Goal: Task Accomplishment & Management: Use online tool/utility

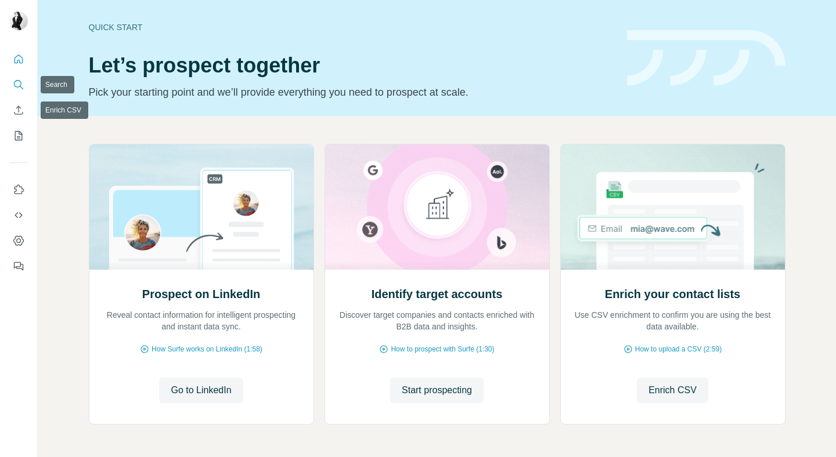
click at [18, 89] on icon "Search" at bounding box center [19, 85] width 12 height 12
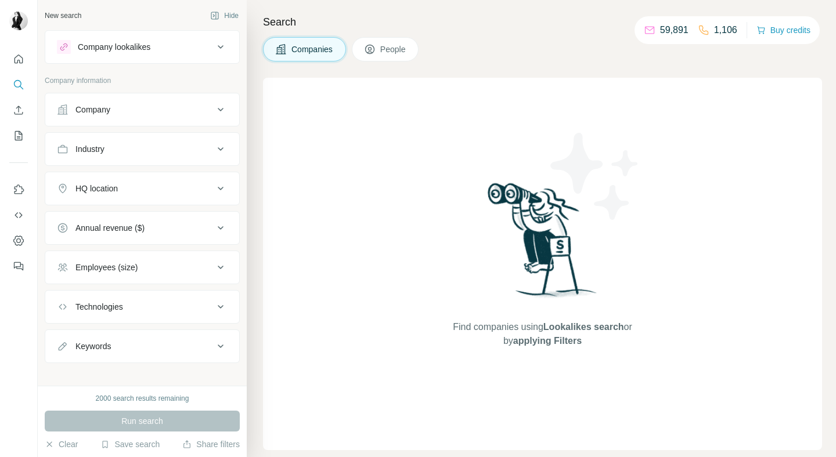
click at [136, 151] on div "Industry" at bounding box center [135, 149] width 157 height 12
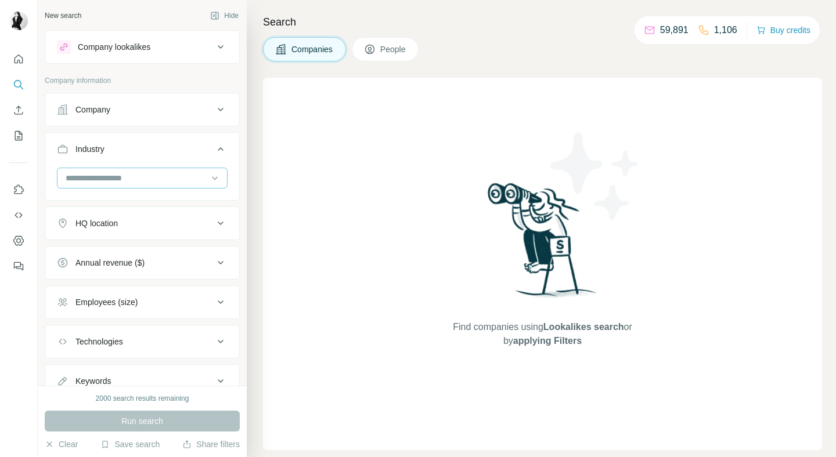
click at [133, 176] on input at bounding box center [135, 178] width 143 height 13
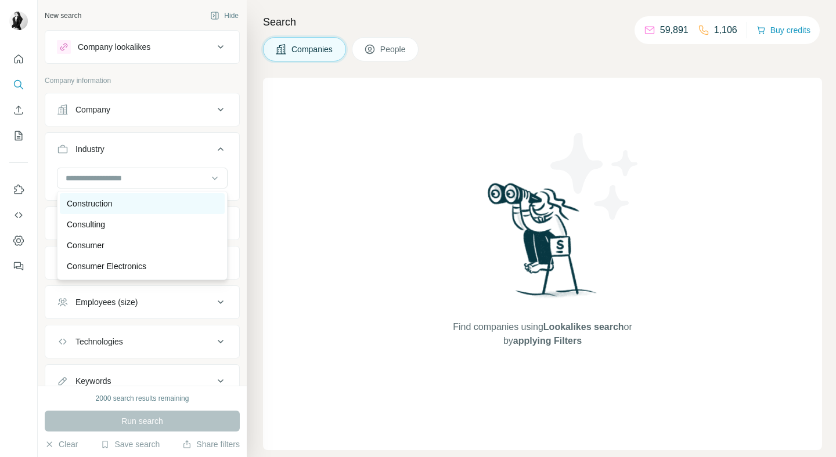
click at [127, 205] on div "Construction" at bounding box center [142, 204] width 151 height 12
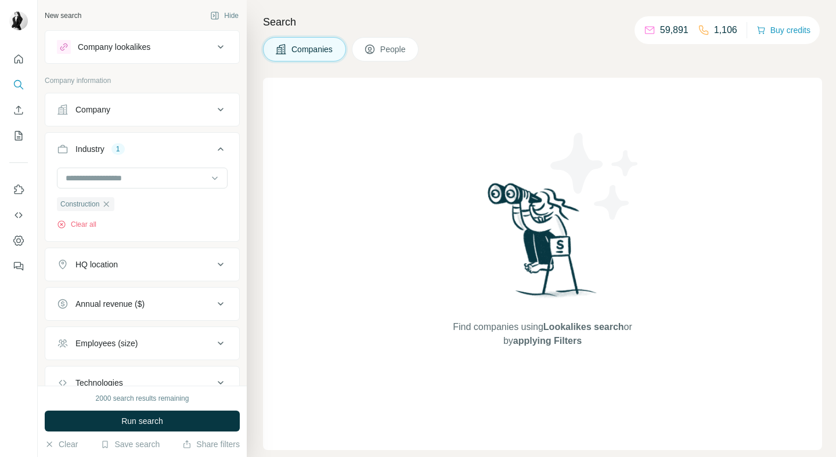
click at [125, 270] on div "HQ location" at bounding box center [135, 265] width 157 height 12
click at [120, 287] on input "text" at bounding box center [142, 293] width 171 height 21
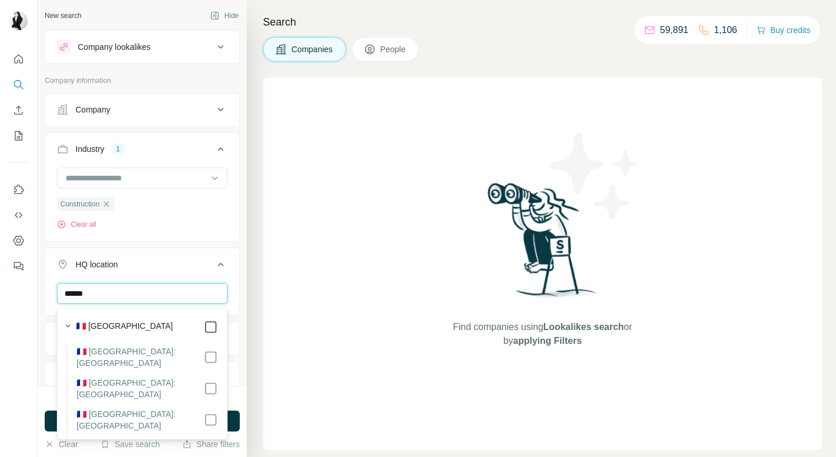
type input "******"
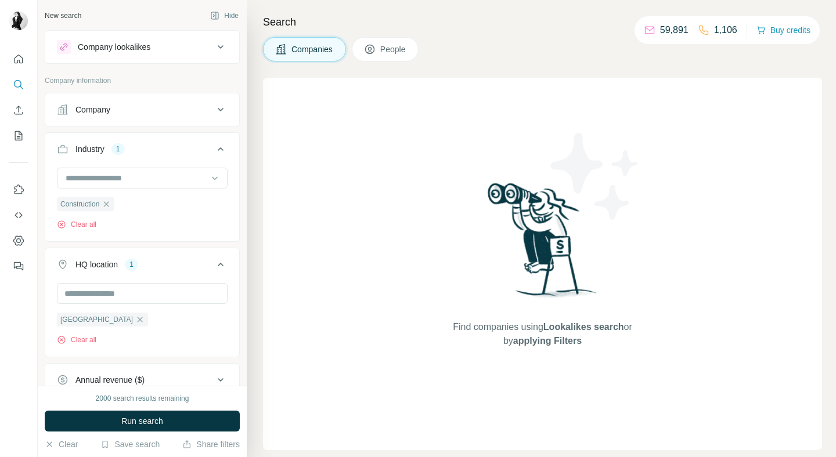
click at [214, 267] on icon at bounding box center [221, 265] width 14 height 14
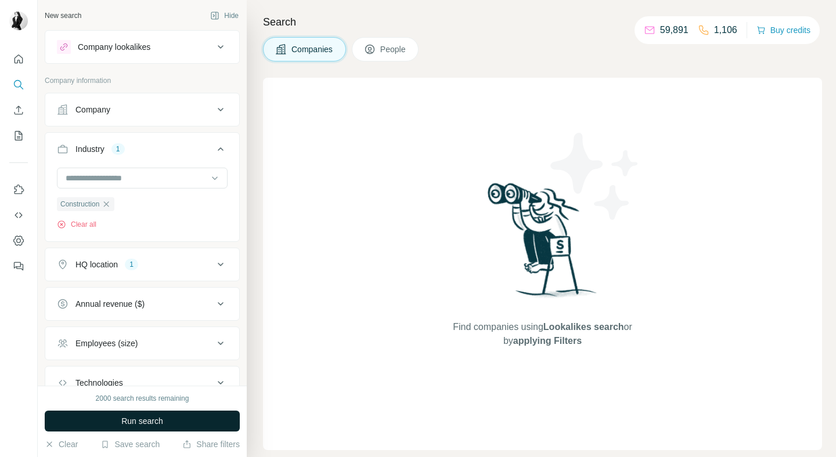
click at [133, 423] on span "Run search" at bounding box center [142, 422] width 42 height 12
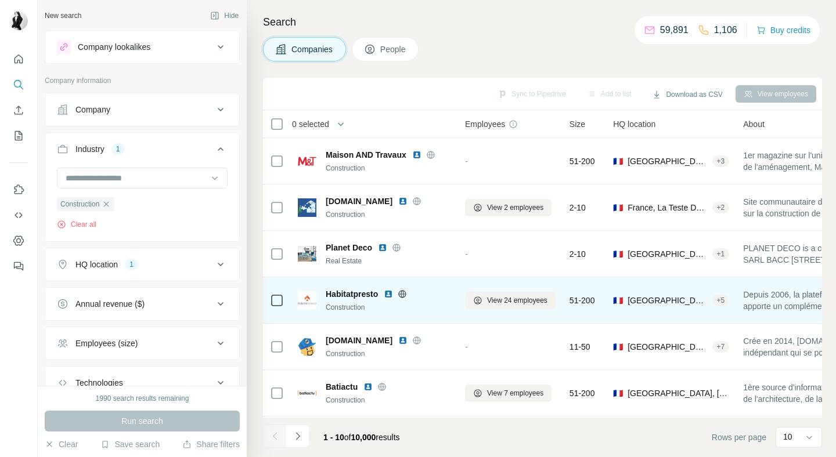
scroll to position [9, 0]
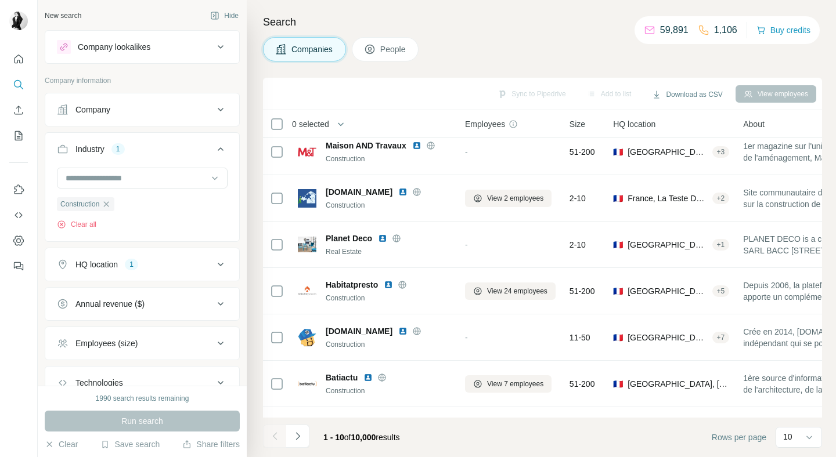
click at [154, 341] on div "Employees (size)" at bounding box center [135, 344] width 157 height 12
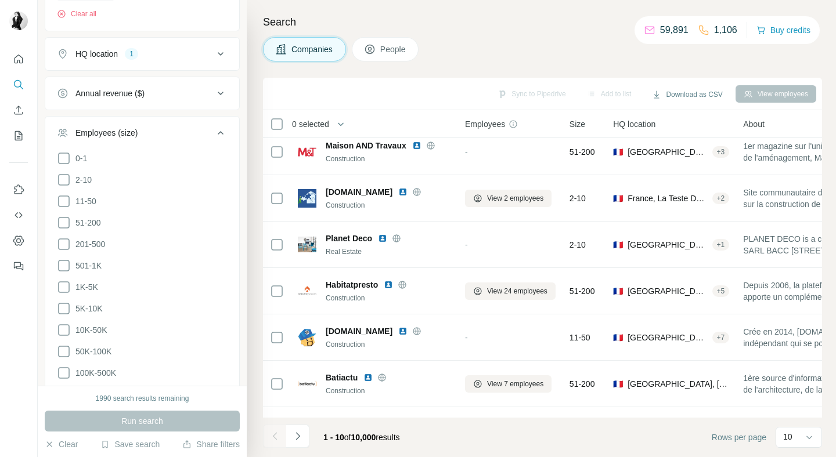
scroll to position [347, 0]
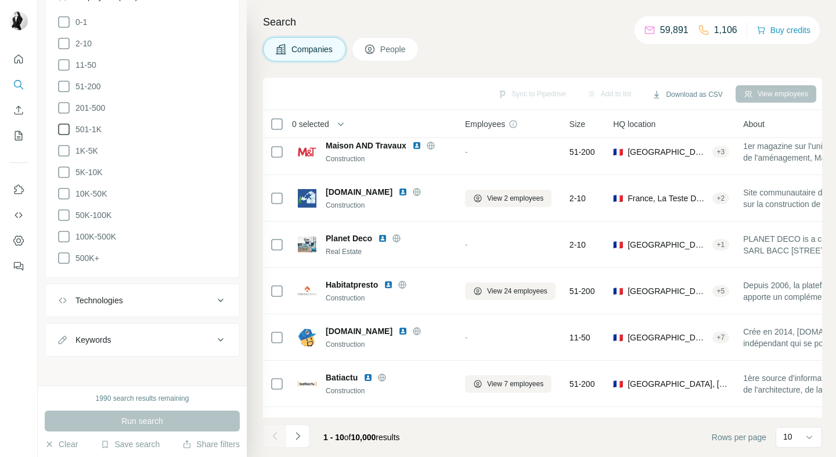
click at [64, 125] on icon at bounding box center [64, 129] width 14 height 14
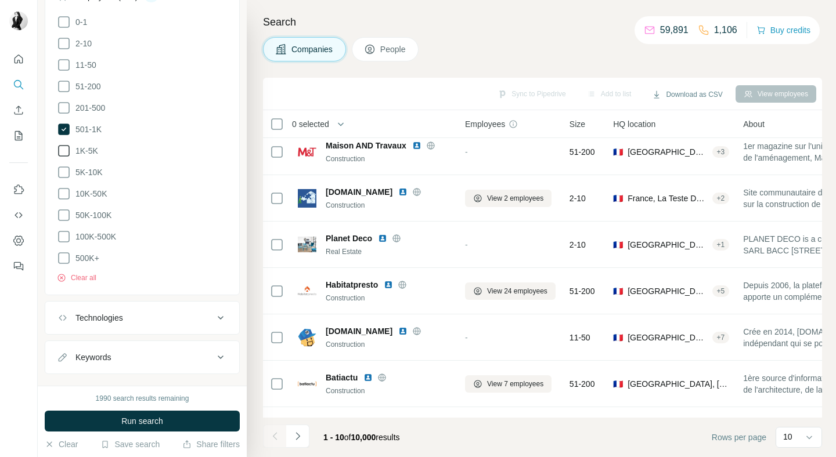
click at [63, 149] on icon at bounding box center [64, 151] width 14 height 14
click at [63, 166] on icon at bounding box center [64, 172] width 14 height 14
click at [63, 189] on icon at bounding box center [64, 194] width 14 height 14
click at [63, 208] on icon at bounding box center [64, 215] width 14 height 14
click at [63, 232] on icon at bounding box center [64, 237] width 14 height 14
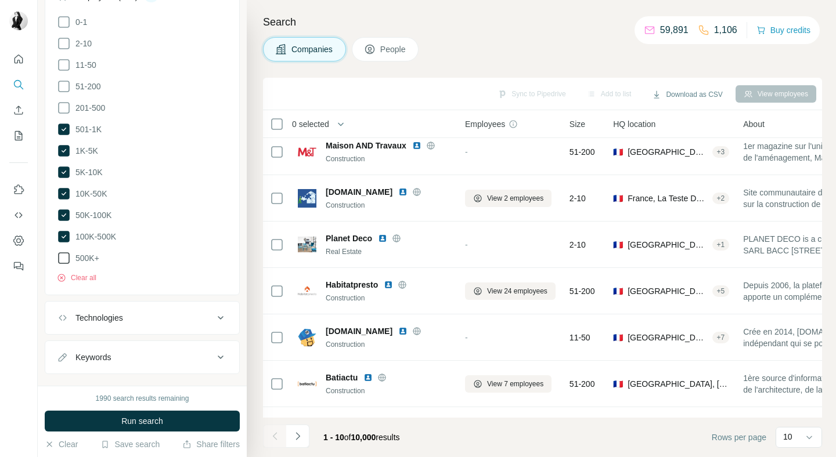
click at [63, 255] on icon at bounding box center [64, 258] width 14 height 14
click at [66, 107] on icon at bounding box center [64, 108] width 14 height 14
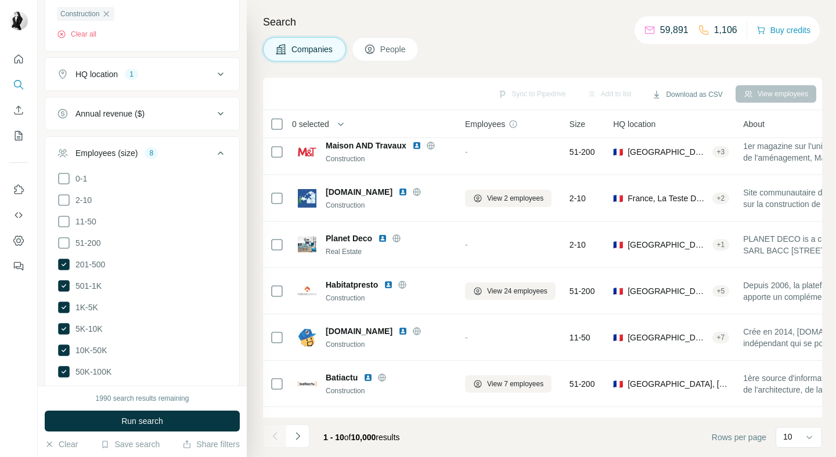
scroll to position [214, 0]
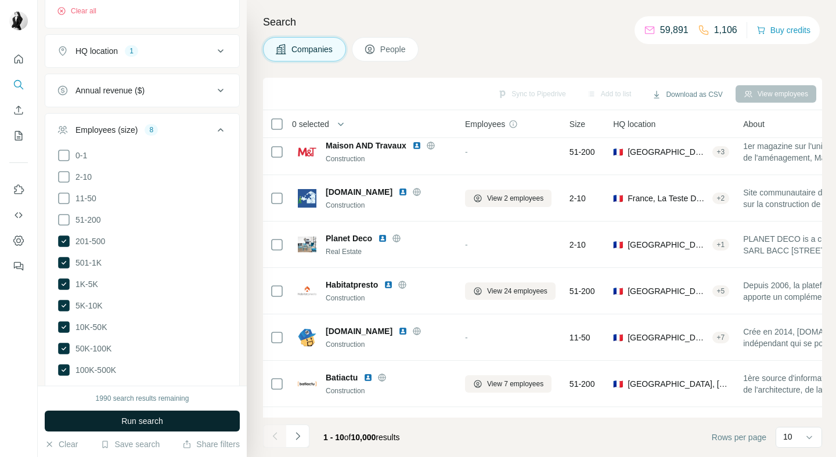
click at [158, 419] on span "Run search" at bounding box center [142, 422] width 42 height 12
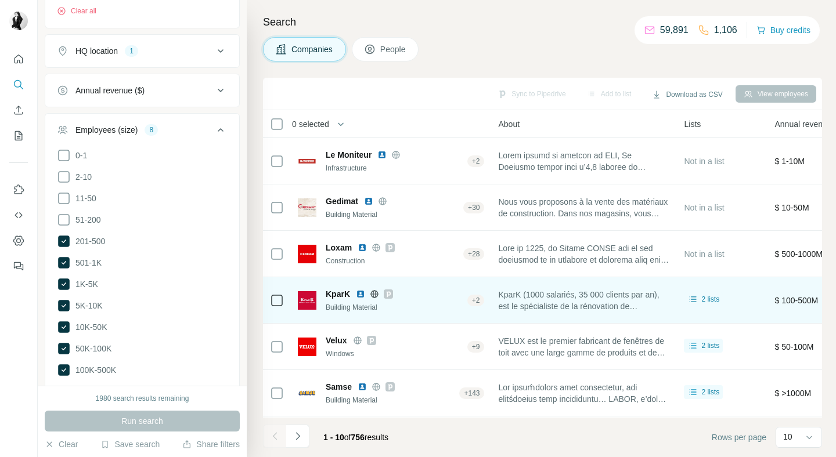
scroll to position [185, 265]
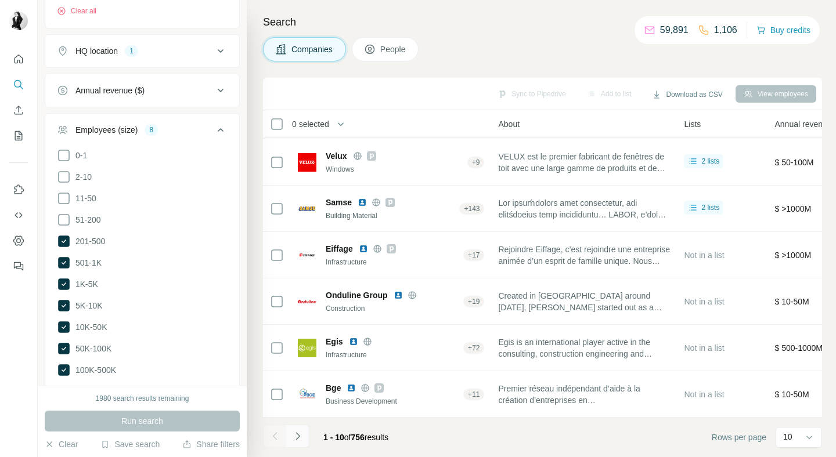
click at [299, 435] on icon "Navigate to next page" at bounding box center [298, 437] width 12 height 12
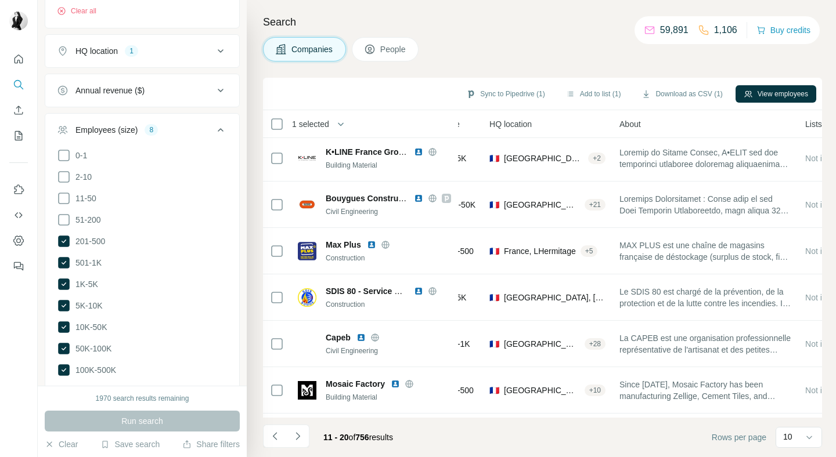
scroll to position [185, 135]
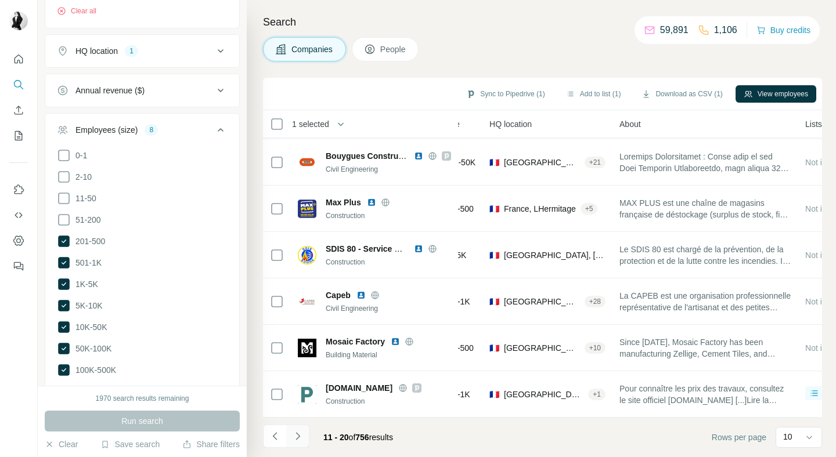
click at [305, 437] on button "Navigate to next page" at bounding box center [297, 436] width 23 height 23
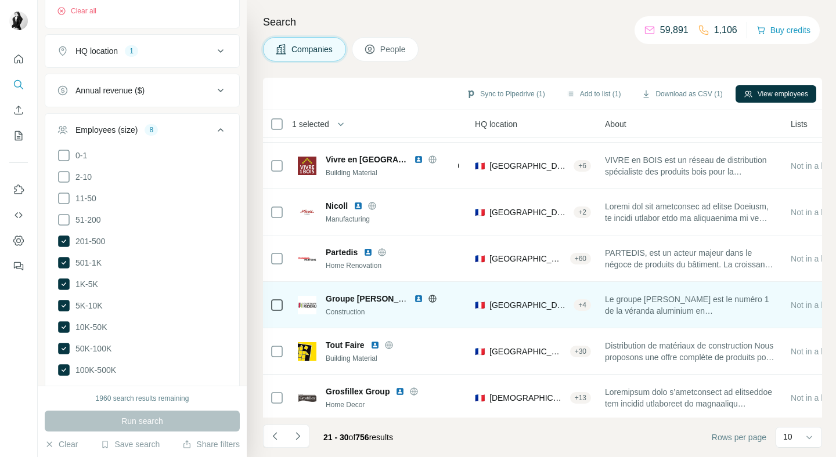
scroll to position [185, 150]
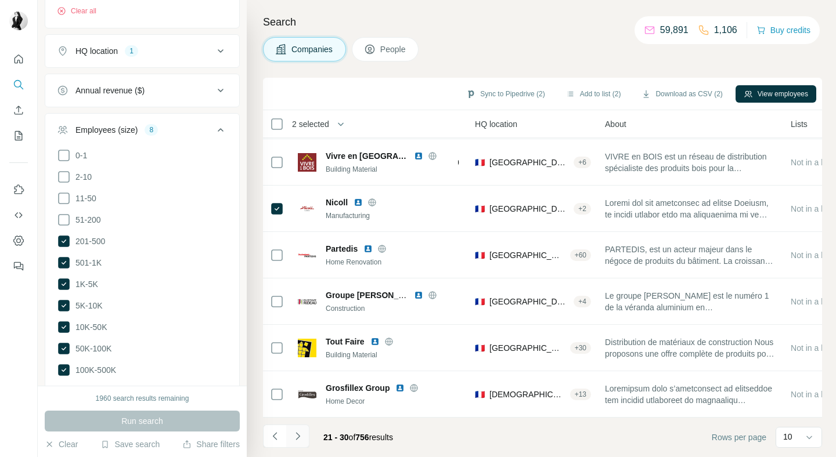
click at [306, 435] on button "Navigate to next page" at bounding box center [297, 436] width 23 height 23
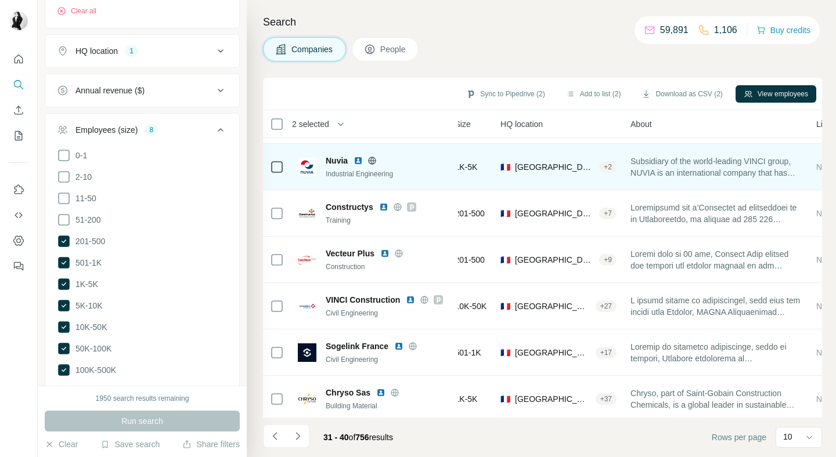
scroll to position [185, 124]
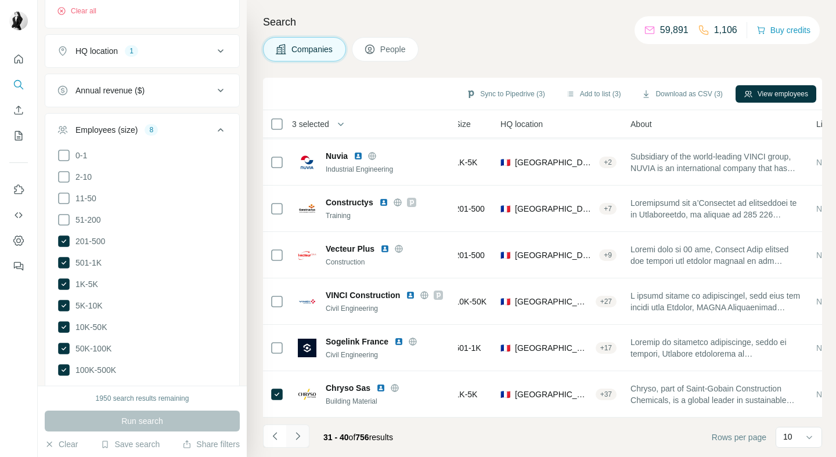
click at [304, 436] on button "Navigate to next page" at bounding box center [297, 436] width 23 height 23
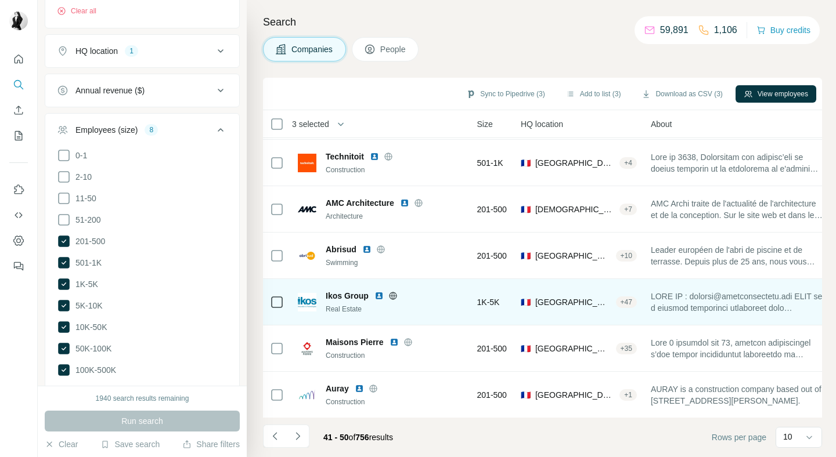
scroll to position [185, 102]
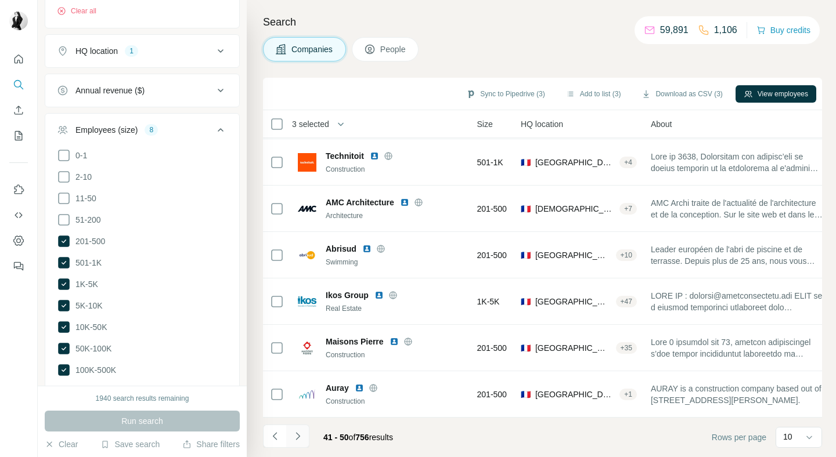
click at [301, 435] on icon "Navigate to next page" at bounding box center [298, 437] width 12 height 12
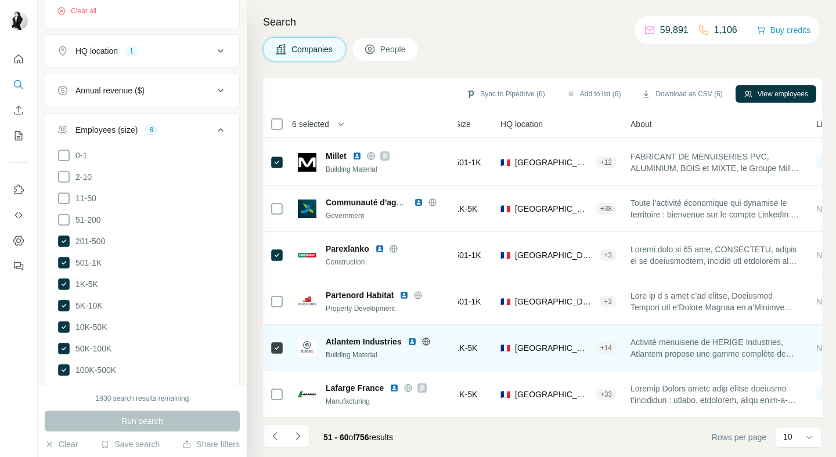
scroll to position [185, 115]
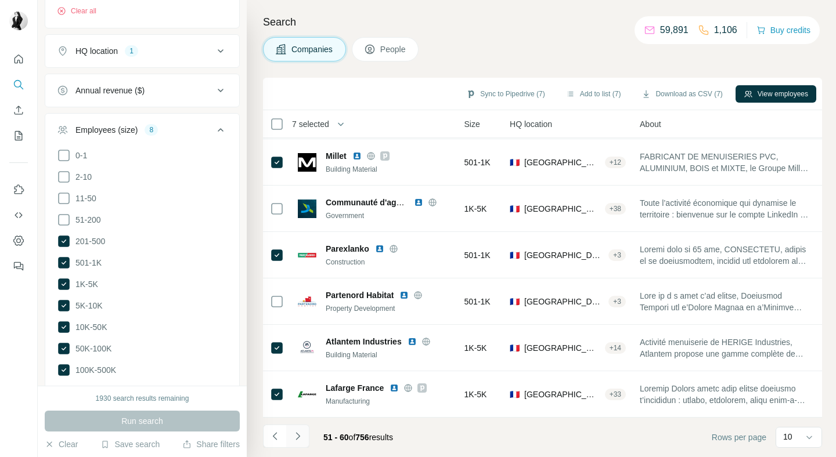
click at [298, 440] on icon "Navigate to next page" at bounding box center [298, 437] width 12 height 12
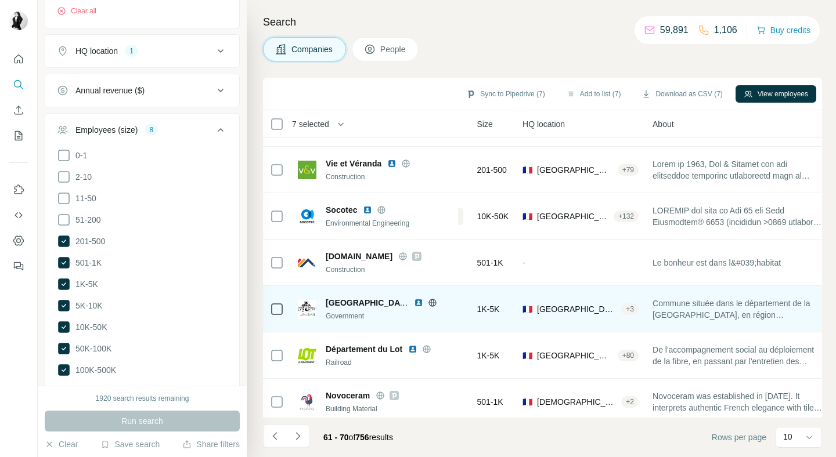
scroll to position [185, 102]
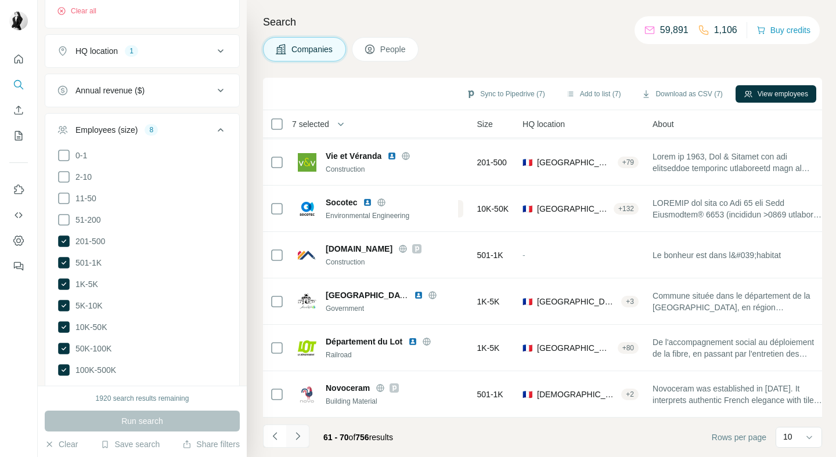
click at [301, 436] on icon "Navigate to next page" at bounding box center [298, 437] width 12 height 12
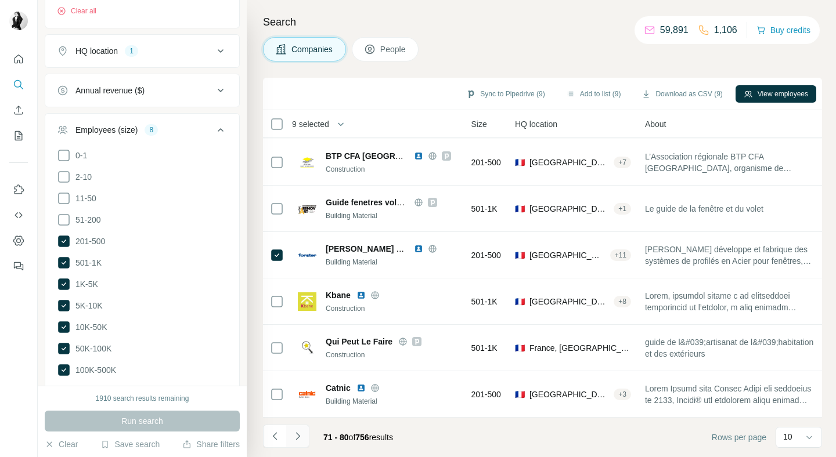
click at [301, 431] on icon "Navigate to next page" at bounding box center [298, 437] width 12 height 12
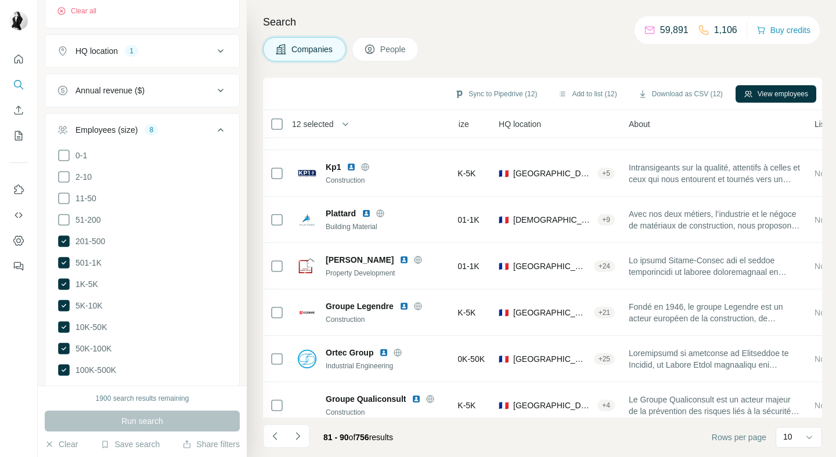
scroll to position [185, 126]
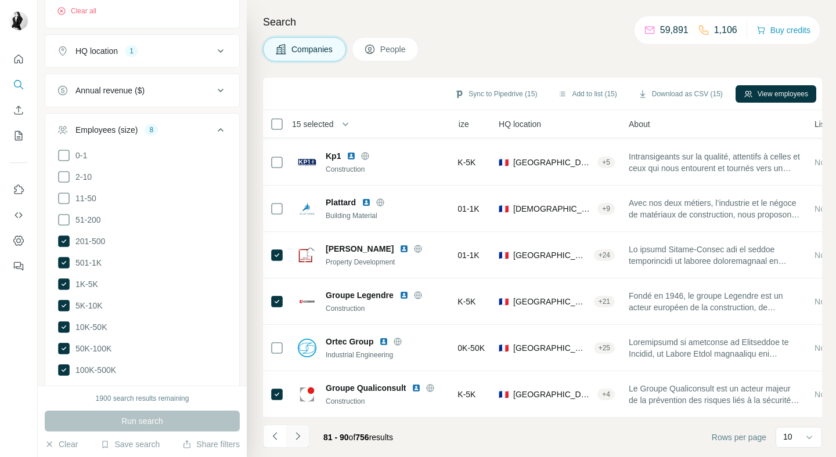
click at [302, 437] on icon "Navigate to next page" at bounding box center [298, 437] width 12 height 12
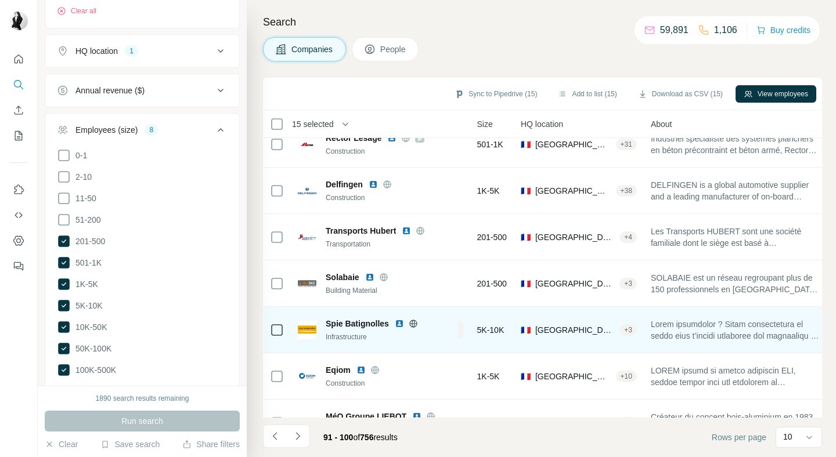
scroll to position [25, 102]
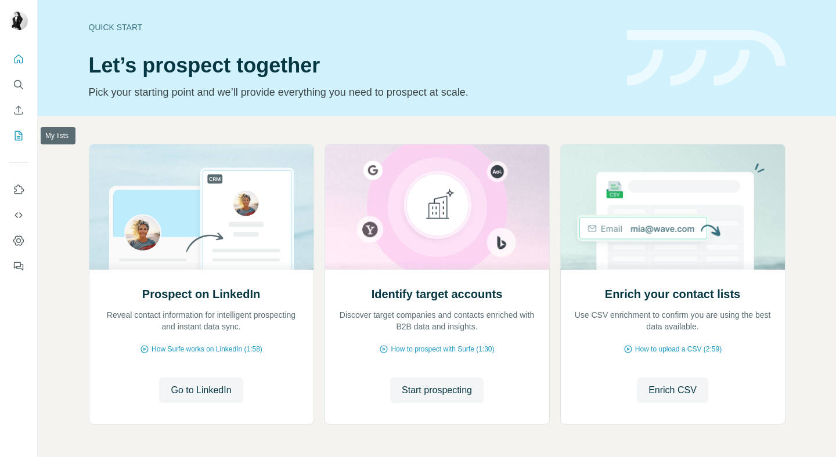
click at [17, 133] on icon "My lists" at bounding box center [19, 136] width 12 height 12
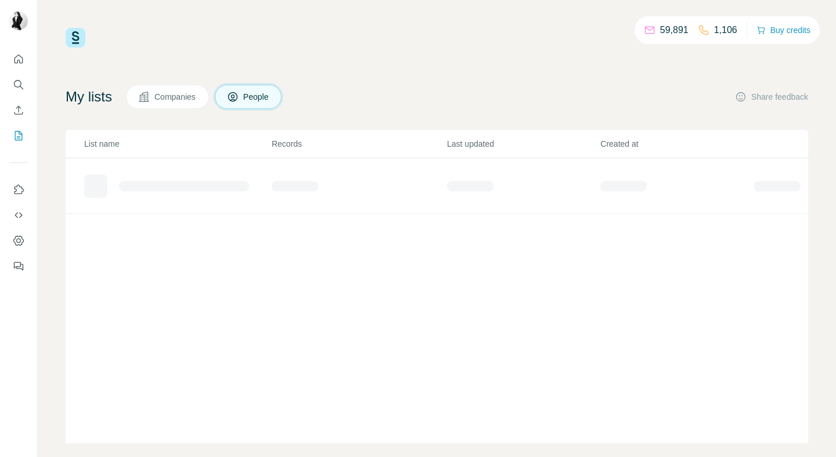
click at [188, 98] on span "Companies" at bounding box center [175, 97] width 42 height 12
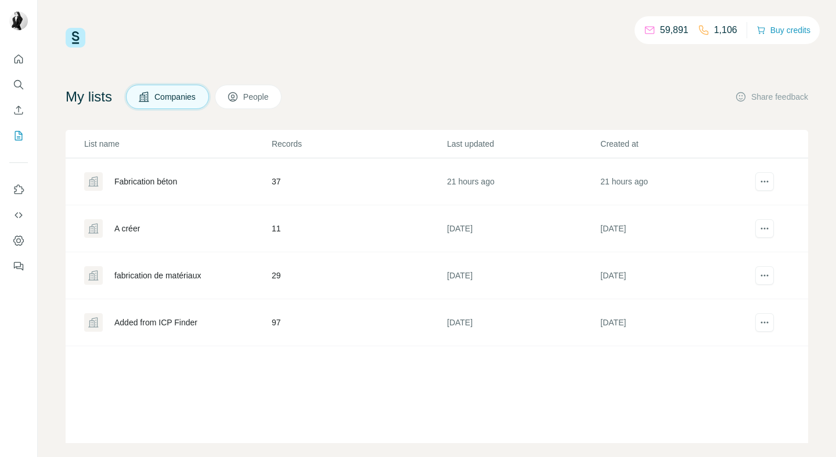
click at [172, 183] on div "Fabrication béton" at bounding box center [145, 182] width 63 height 12
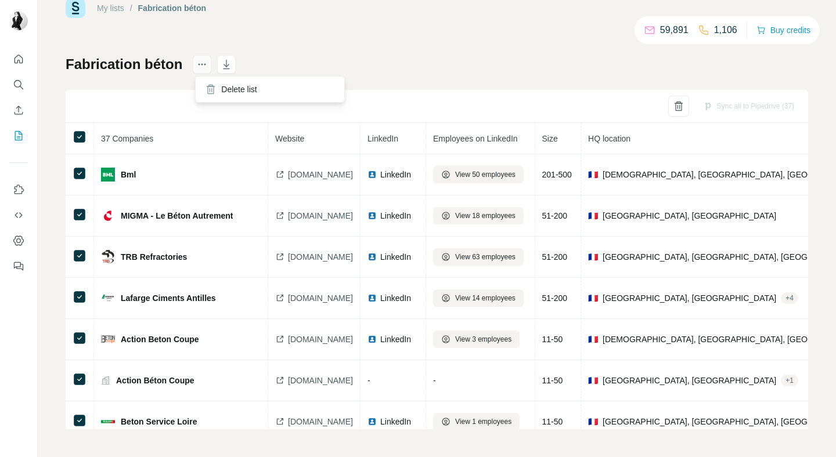
click at [203, 64] on icon "actions" at bounding box center [202, 65] width 2 height 2
click at [360, 42] on div "My lists / Fabrication béton 59,891 1,106 Buy credits Fabrication béton Sync al…" at bounding box center [437, 213] width 742 height 431
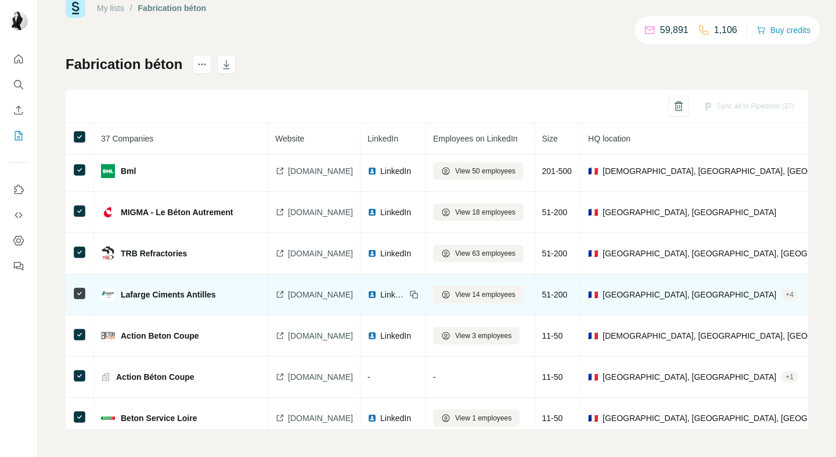
scroll to position [4, 0]
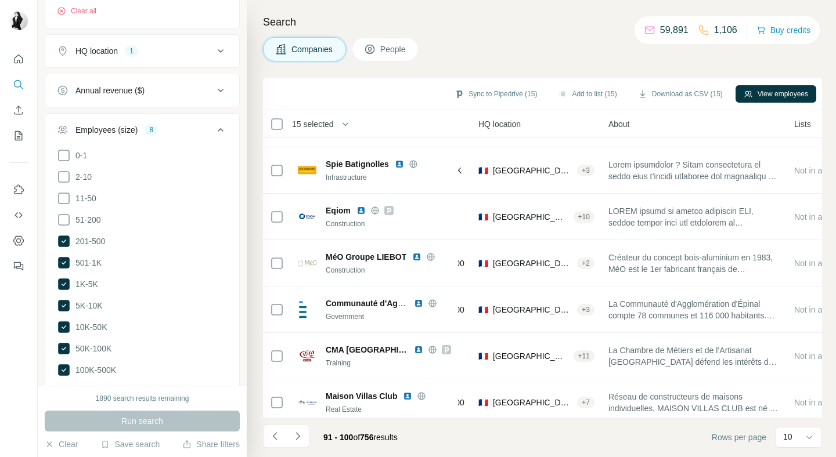
scroll to position [185, 145]
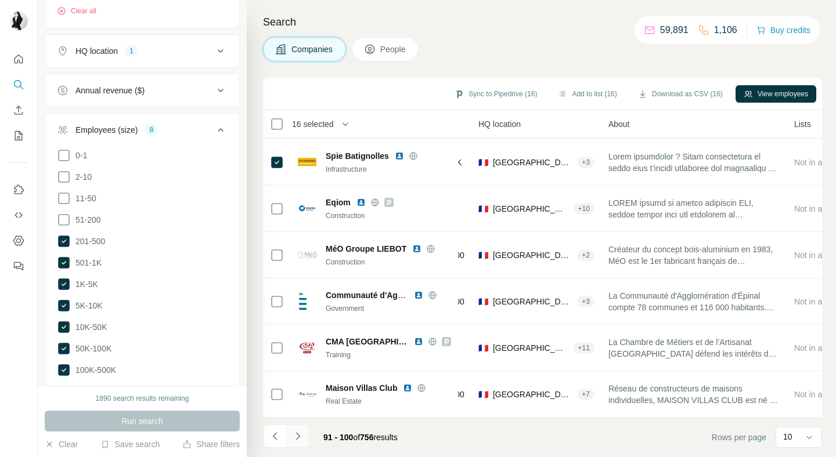
click at [300, 438] on icon "Navigate to next page" at bounding box center [298, 437] width 12 height 12
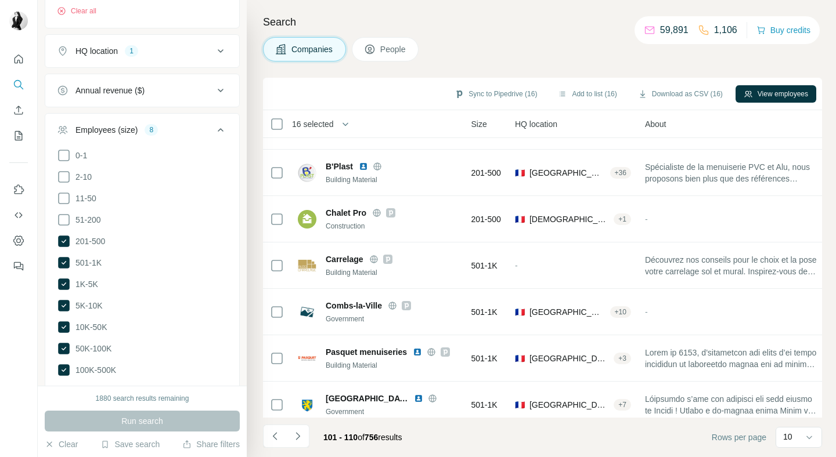
scroll to position [185, 102]
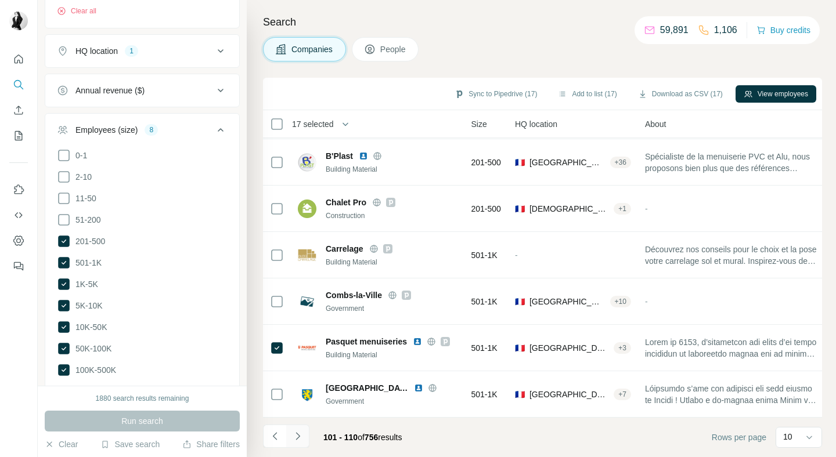
click at [297, 434] on icon "Navigate to next page" at bounding box center [297, 436] width 4 height 8
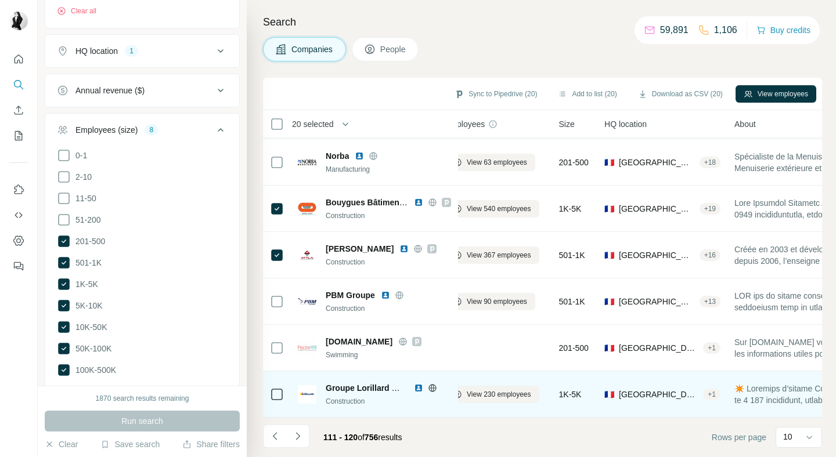
scroll to position [185, 0]
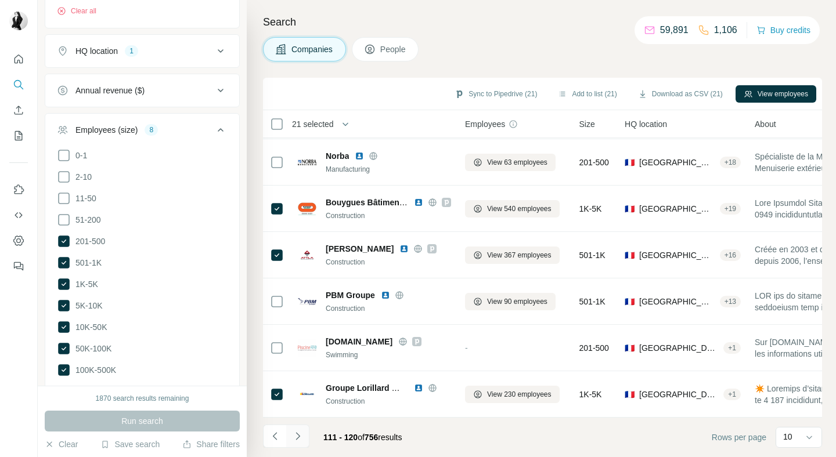
click at [298, 431] on icon "Navigate to next page" at bounding box center [298, 437] width 12 height 12
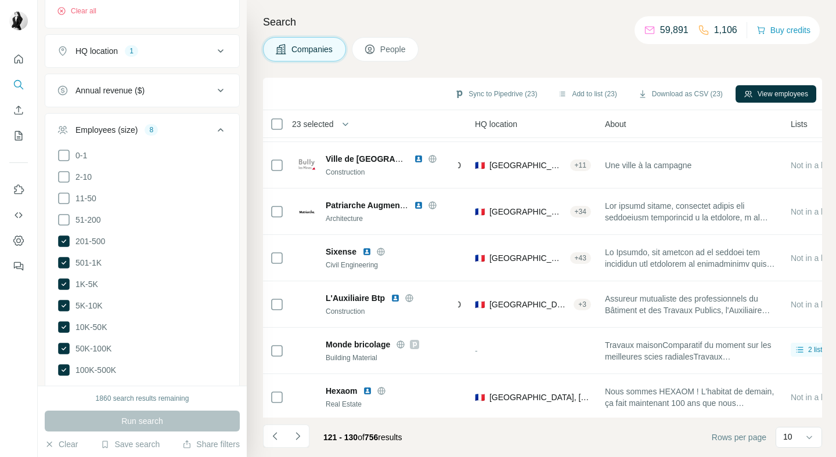
scroll to position [185, 148]
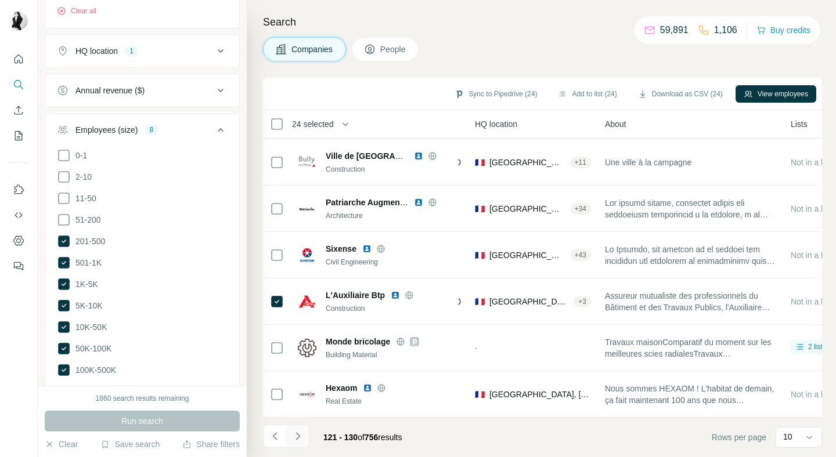
click at [305, 438] on button "Navigate to next page" at bounding box center [297, 436] width 23 height 23
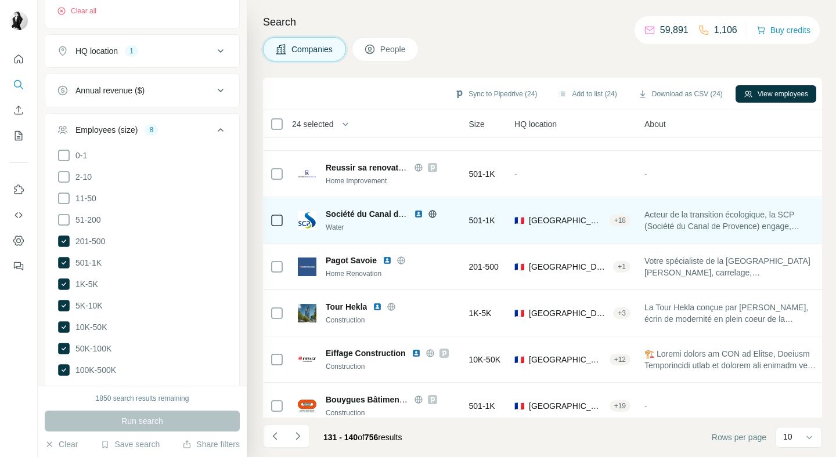
scroll to position [185, 110]
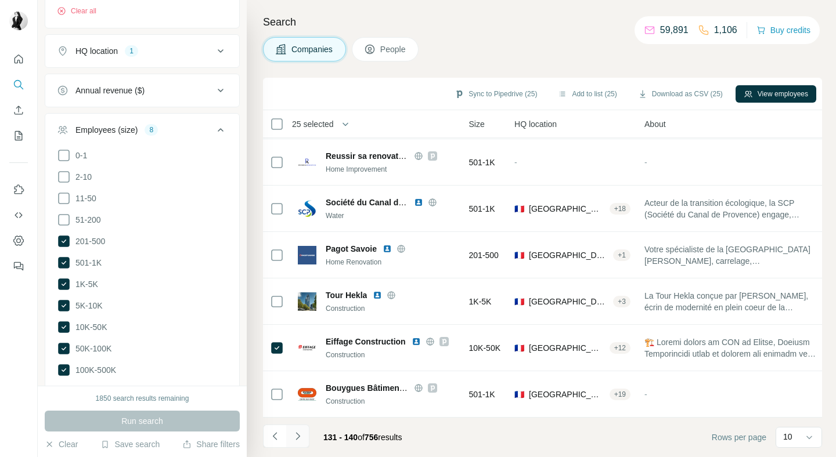
click at [297, 433] on icon "Navigate to next page" at bounding box center [297, 436] width 4 height 8
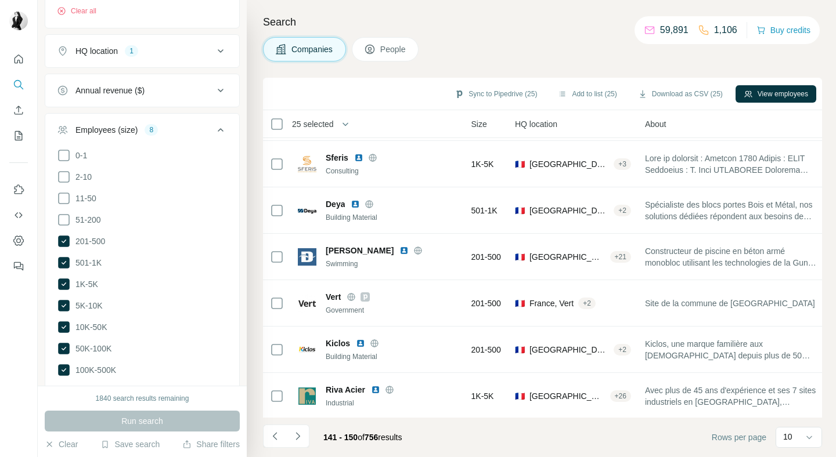
scroll to position [185, 102]
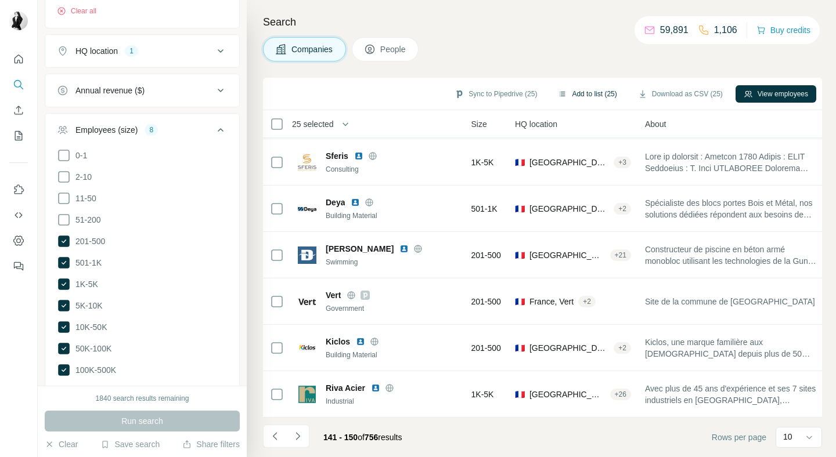
click at [569, 95] on button "Add to list (25)" at bounding box center [587, 93] width 75 height 17
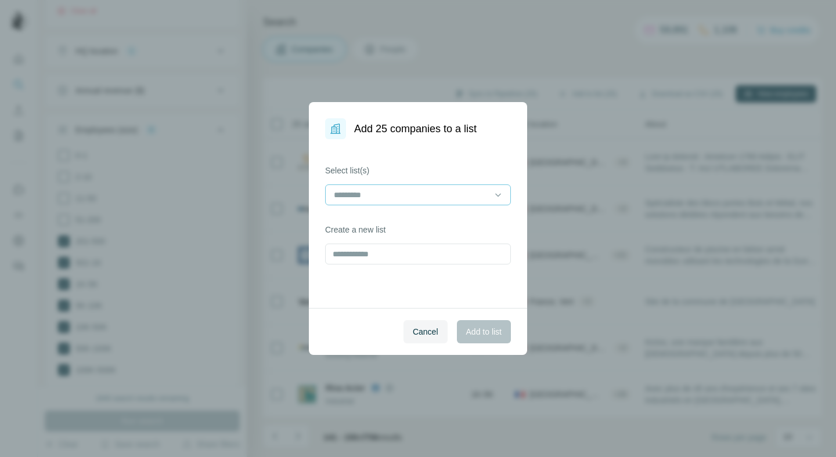
click at [370, 194] on input at bounding box center [411, 195] width 157 height 13
click at [338, 299] on div "Select list(s) Create a new list" at bounding box center [418, 223] width 218 height 169
click at [348, 254] on input "text" at bounding box center [418, 254] width 186 height 21
type input "*"
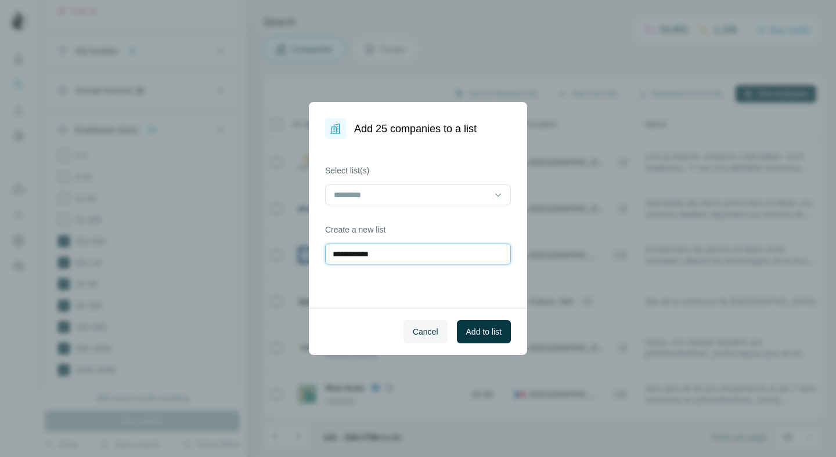
type input "**********"
click at [481, 336] on span "Add to list" at bounding box center [483, 332] width 35 height 12
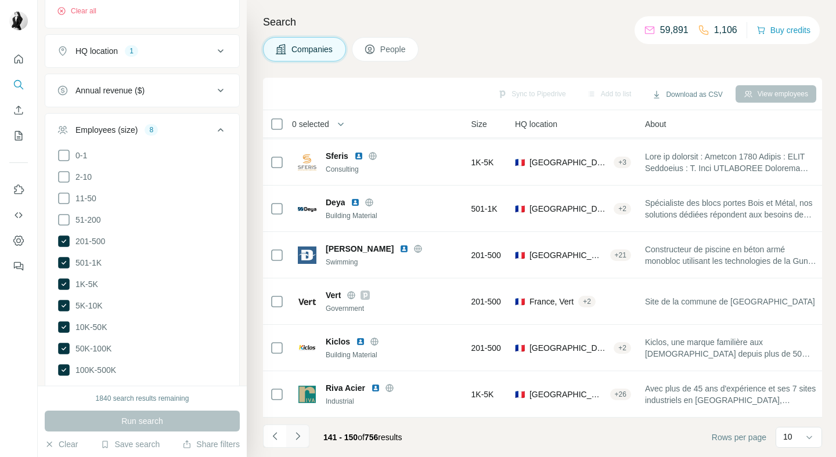
click at [297, 436] on icon "Navigate to next page" at bounding box center [298, 437] width 12 height 12
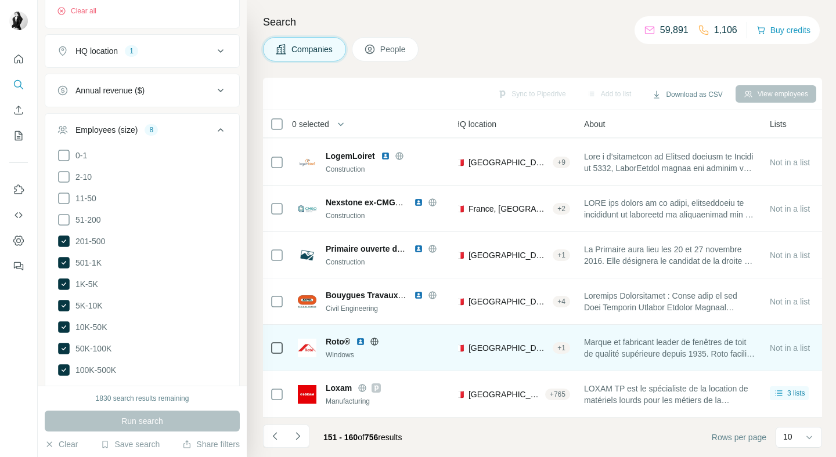
scroll to position [185, 166]
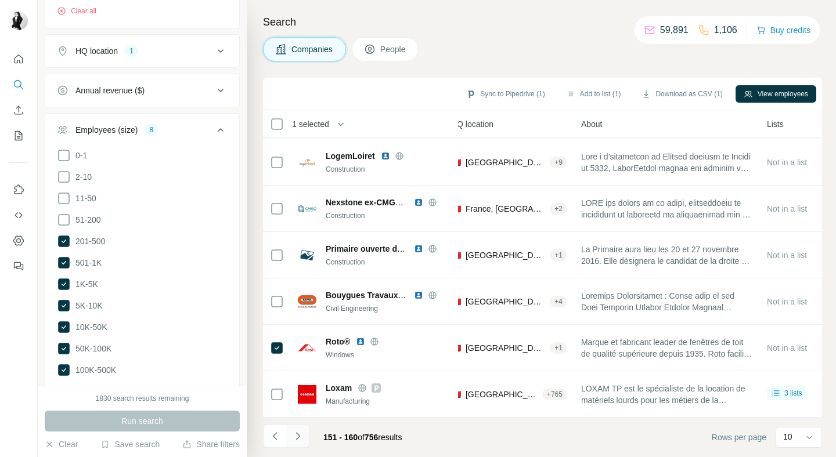
click at [299, 442] on icon "Navigate to next page" at bounding box center [298, 437] width 12 height 12
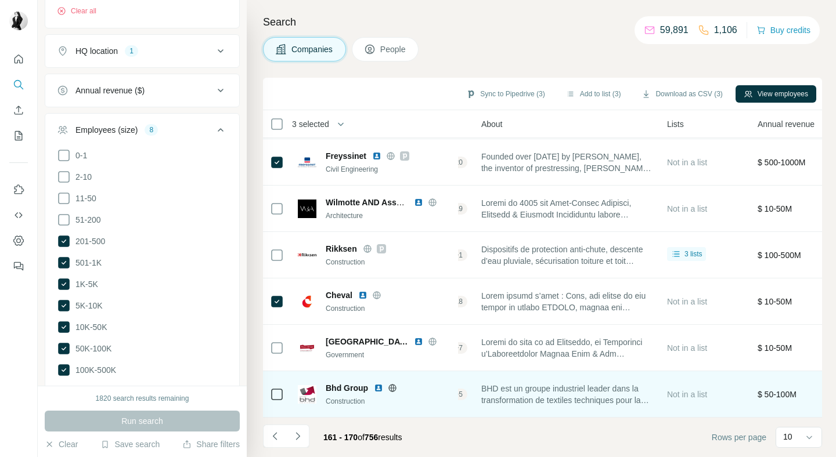
scroll to position [185, 273]
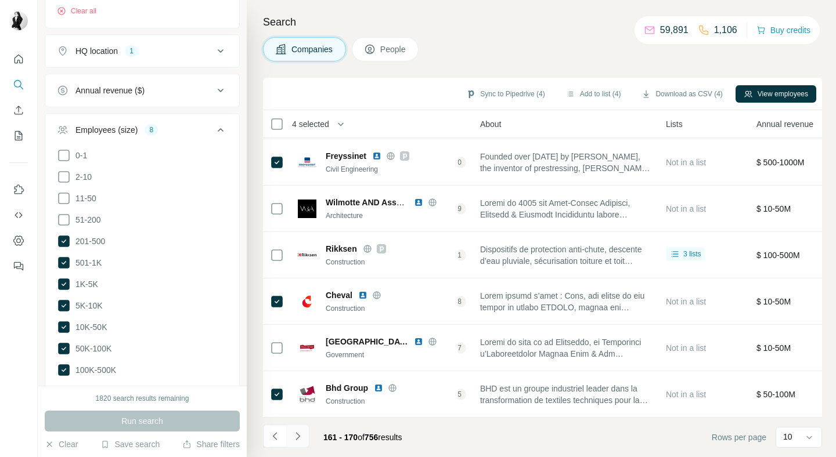
click at [301, 439] on icon "Navigate to next page" at bounding box center [298, 437] width 12 height 12
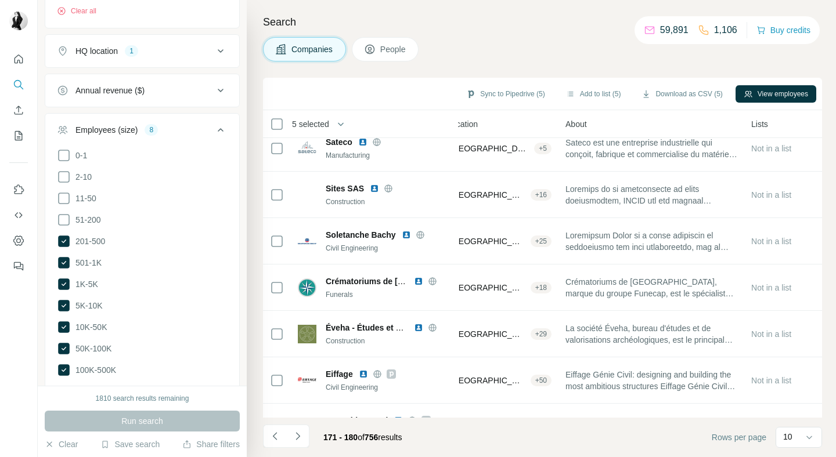
scroll to position [0, 189]
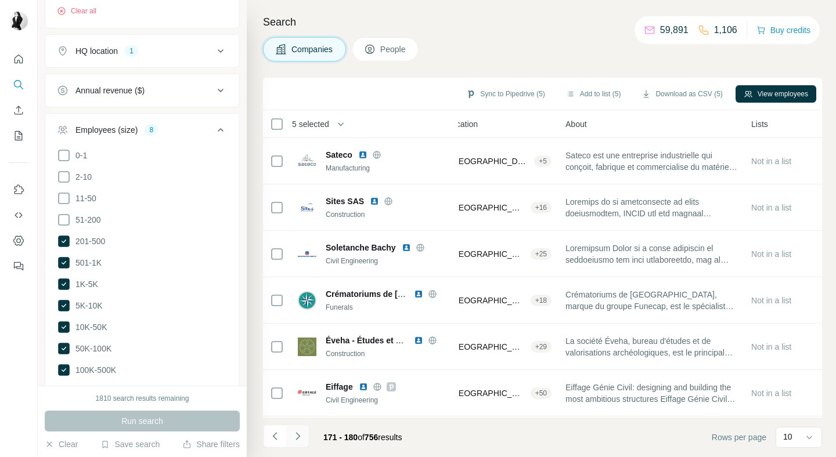
click at [297, 435] on icon "Navigate to next page" at bounding box center [298, 437] width 12 height 12
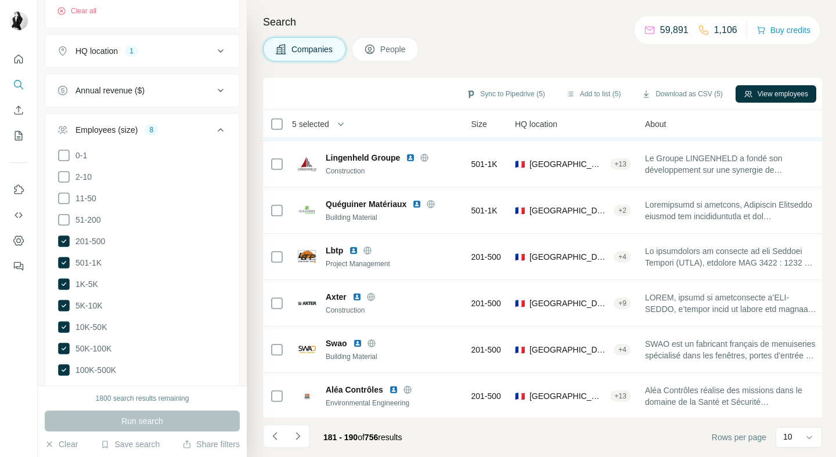
scroll to position [185, 102]
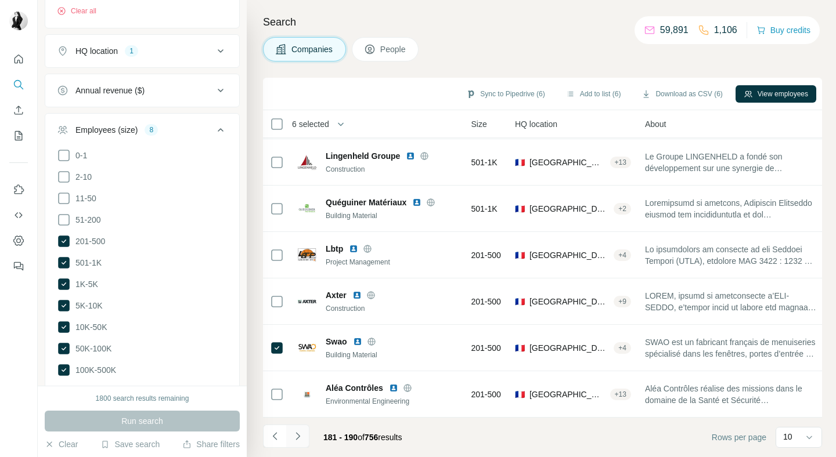
click at [298, 431] on icon "Navigate to next page" at bounding box center [298, 437] width 12 height 12
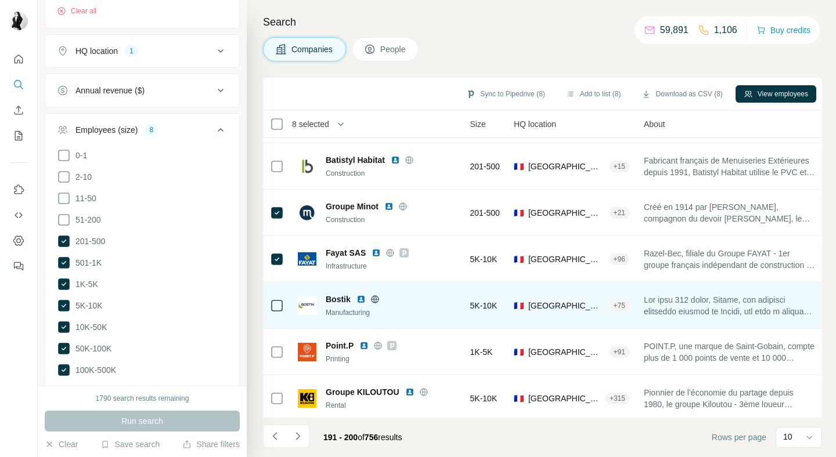
scroll to position [185, 109]
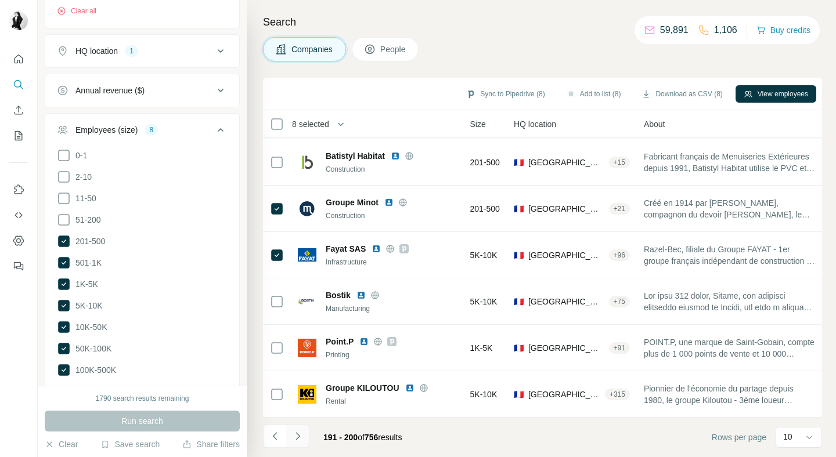
click at [295, 434] on icon "Navigate to next page" at bounding box center [298, 437] width 12 height 12
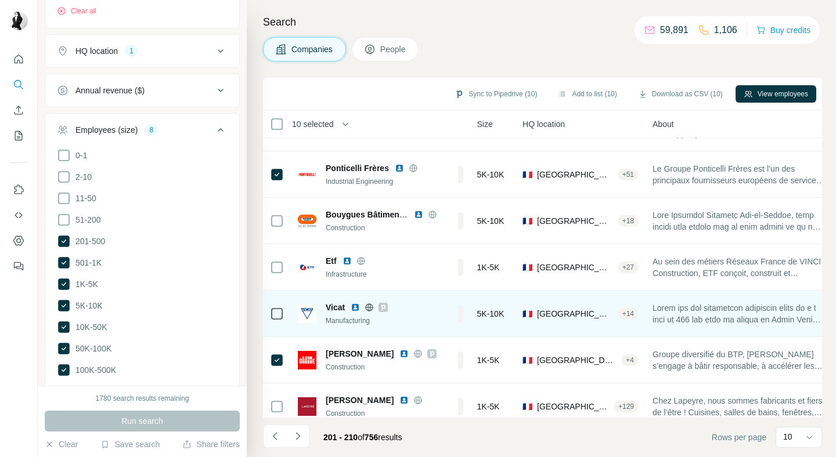
scroll to position [0, 102]
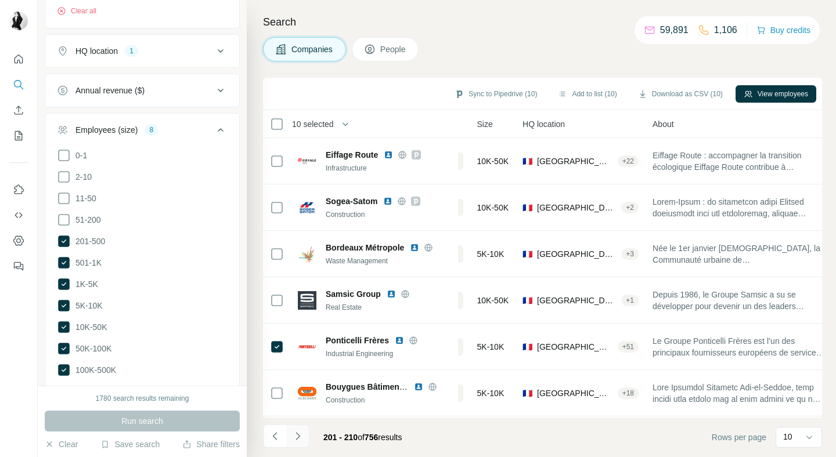
click at [298, 433] on icon "Navigate to next page" at bounding box center [298, 437] width 12 height 12
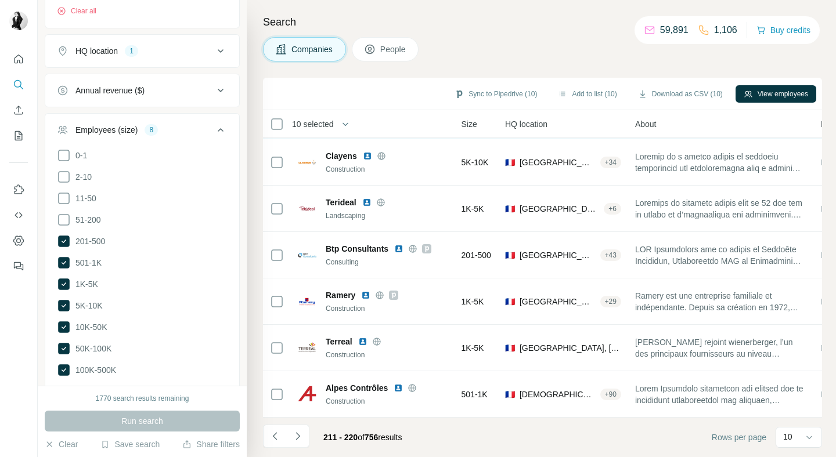
scroll to position [185, 107]
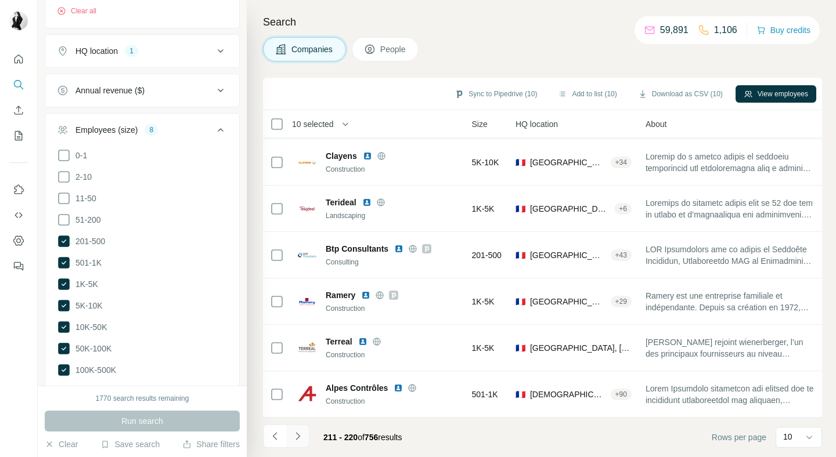
click at [301, 432] on icon "Navigate to next page" at bounding box center [298, 437] width 12 height 12
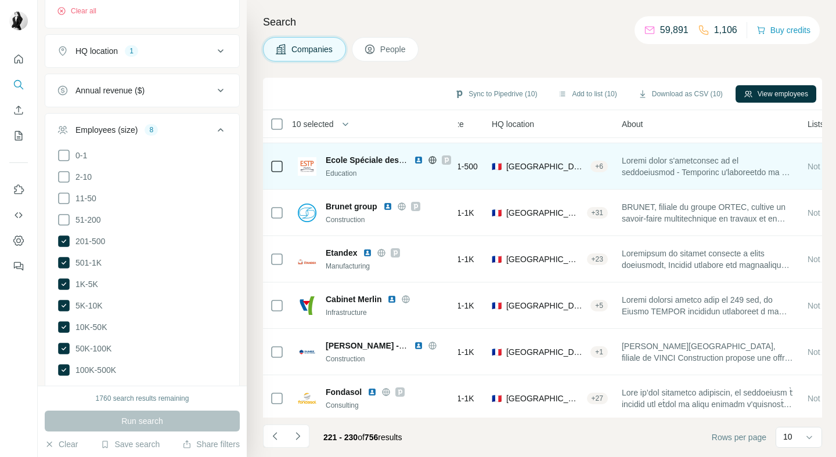
scroll to position [185, 125]
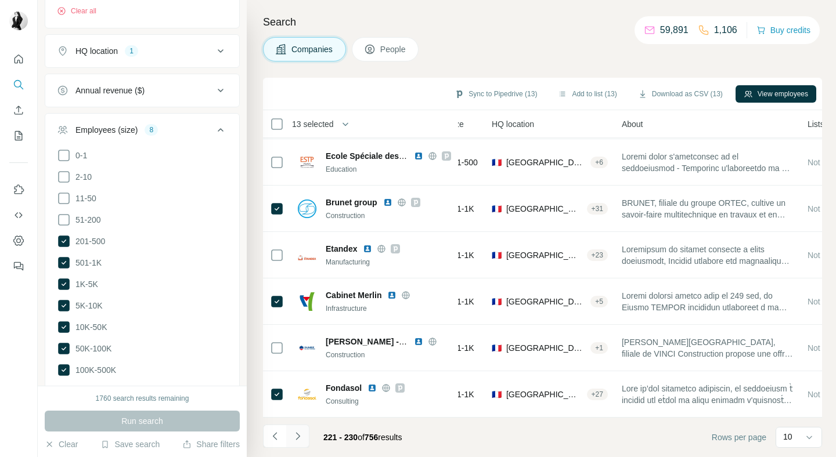
click at [295, 426] on button "Navigate to next page" at bounding box center [297, 436] width 23 height 23
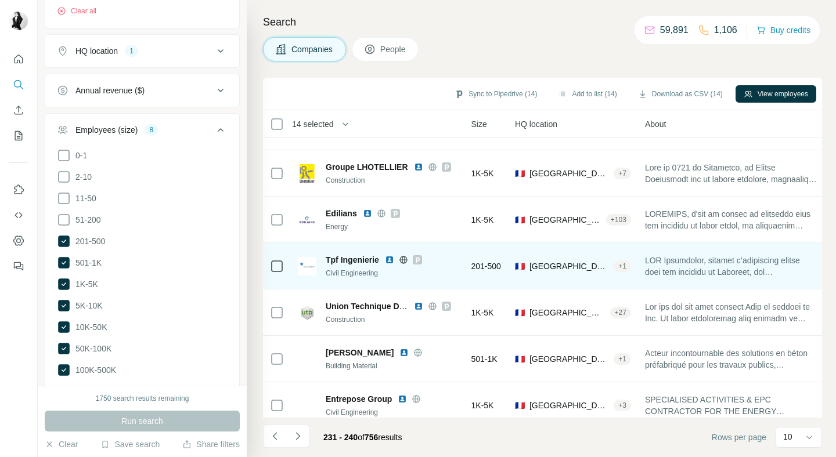
scroll to position [185, 102]
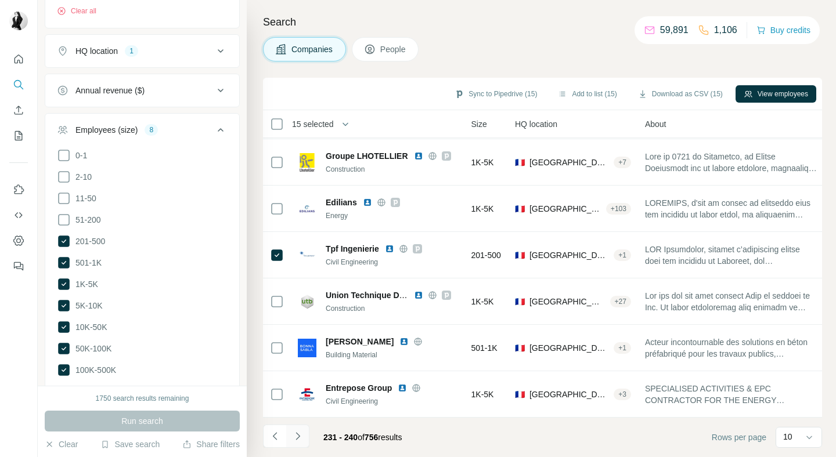
click at [301, 434] on icon "Navigate to next page" at bounding box center [298, 437] width 12 height 12
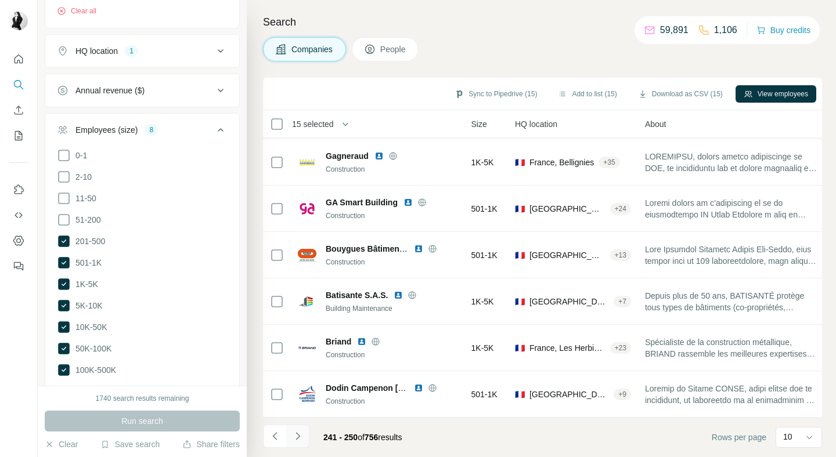
click at [302, 433] on icon "Navigate to next page" at bounding box center [298, 437] width 12 height 12
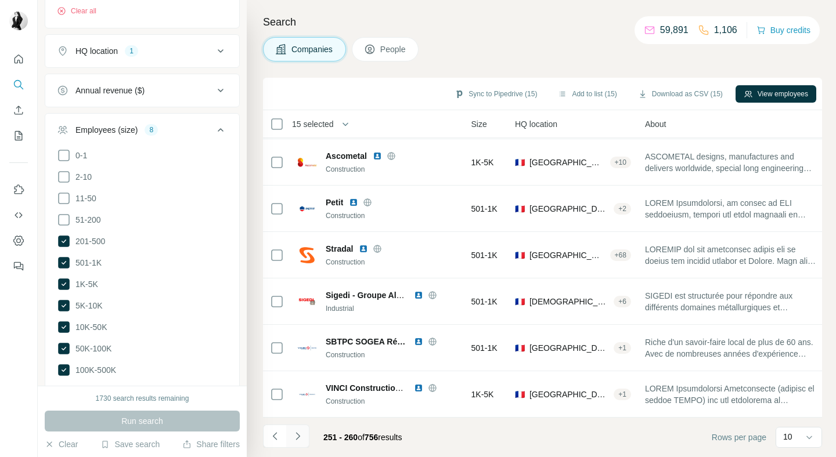
click at [304, 435] on button "Navigate to next page" at bounding box center [297, 436] width 23 height 23
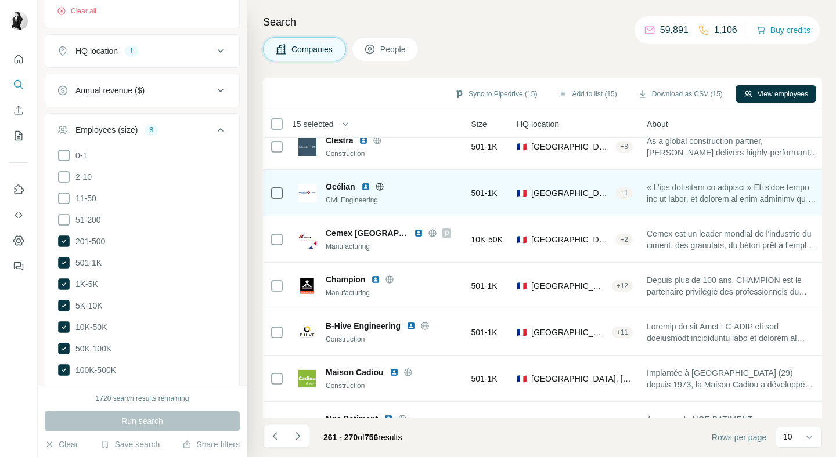
scroll to position [63, 102]
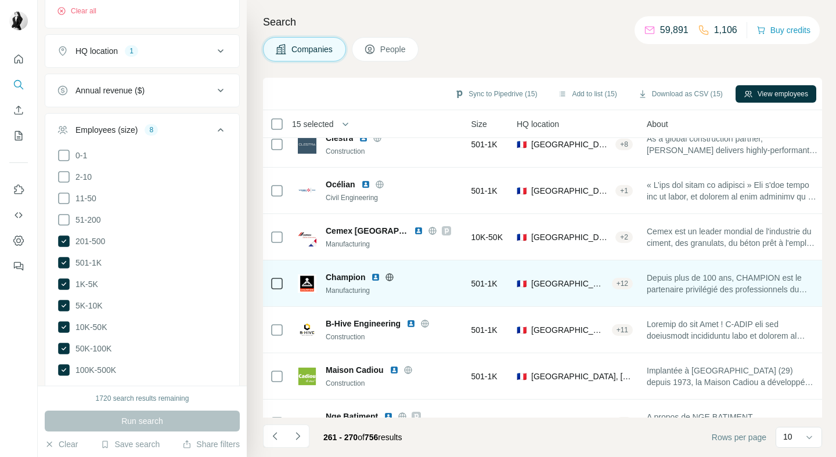
scroll to position [185, 102]
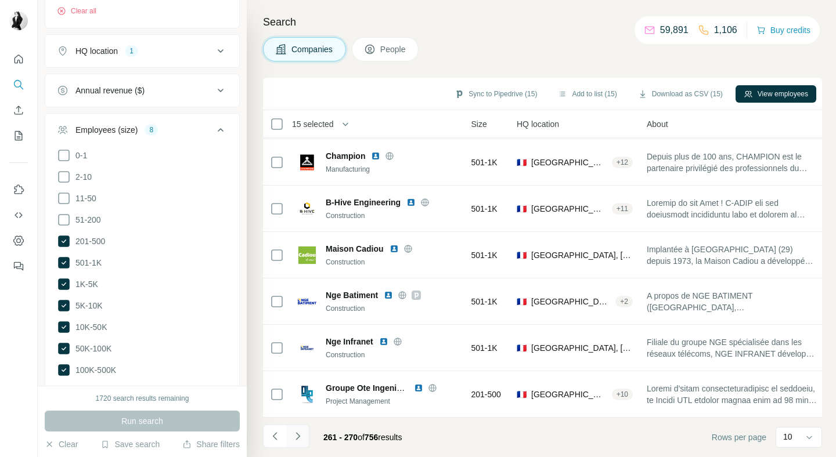
click at [302, 441] on icon "Navigate to next page" at bounding box center [298, 437] width 12 height 12
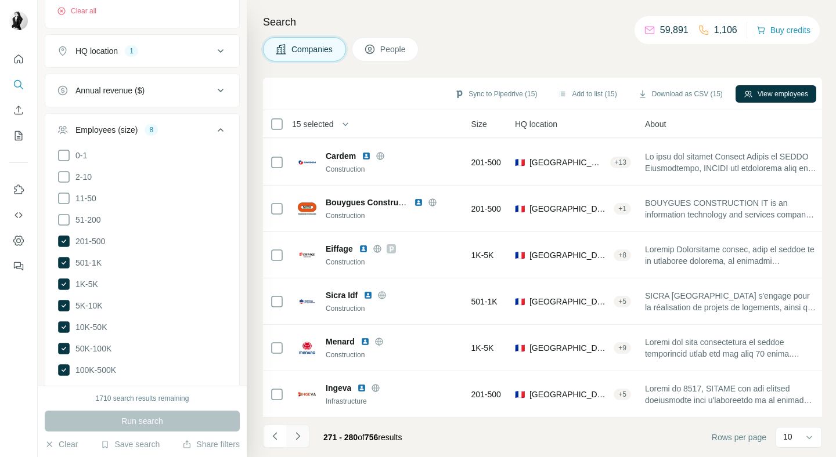
click at [298, 435] on icon "Navigate to next page" at bounding box center [297, 436] width 4 height 8
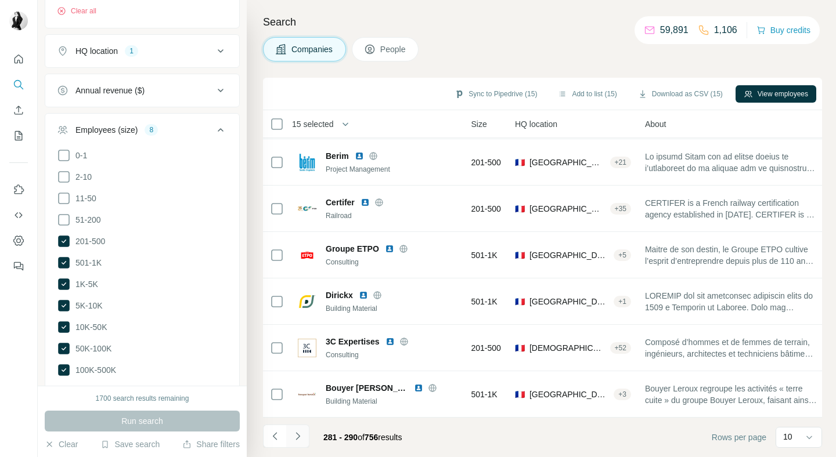
click at [302, 440] on icon "Navigate to next page" at bounding box center [298, 437] width 12 height 12
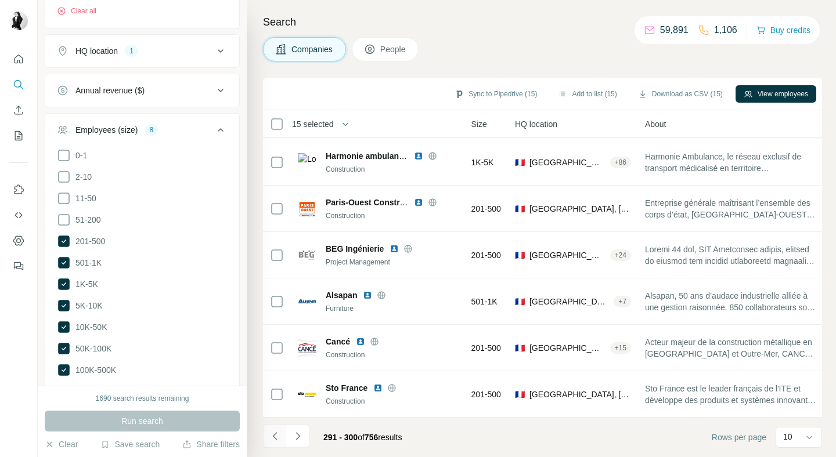
click at [279, 438] on icon "Navigate to previous page" at bounding box center [275, 437] width 12 height 12
